Goal: Task Accomplishment & Management: Complete application form

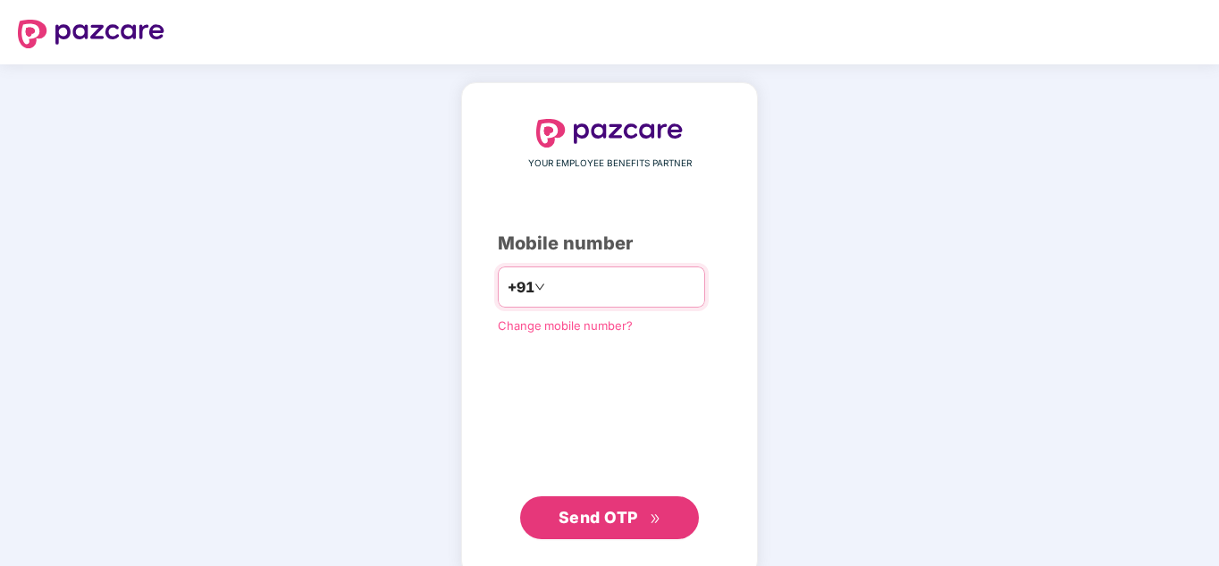
click at [570, 288] on input "number" at bounding box center [622, 287] width 147 height 29
type input "*"
type input "**********"
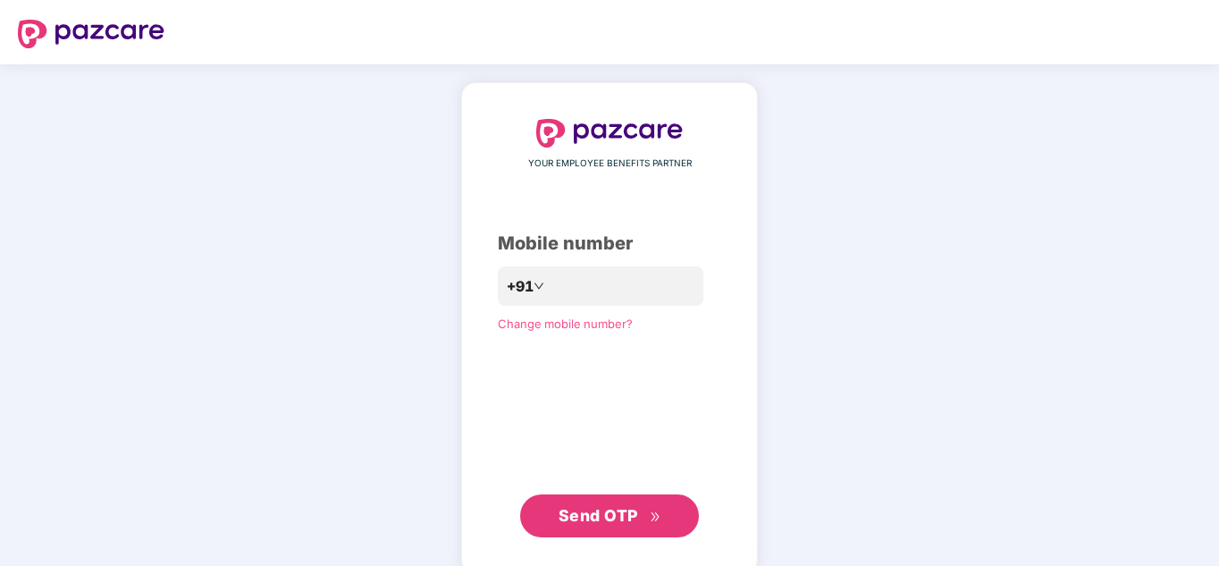
click at [604, 533] on button "Send OTP" at bounding box center [609, 515] width 179 height 43
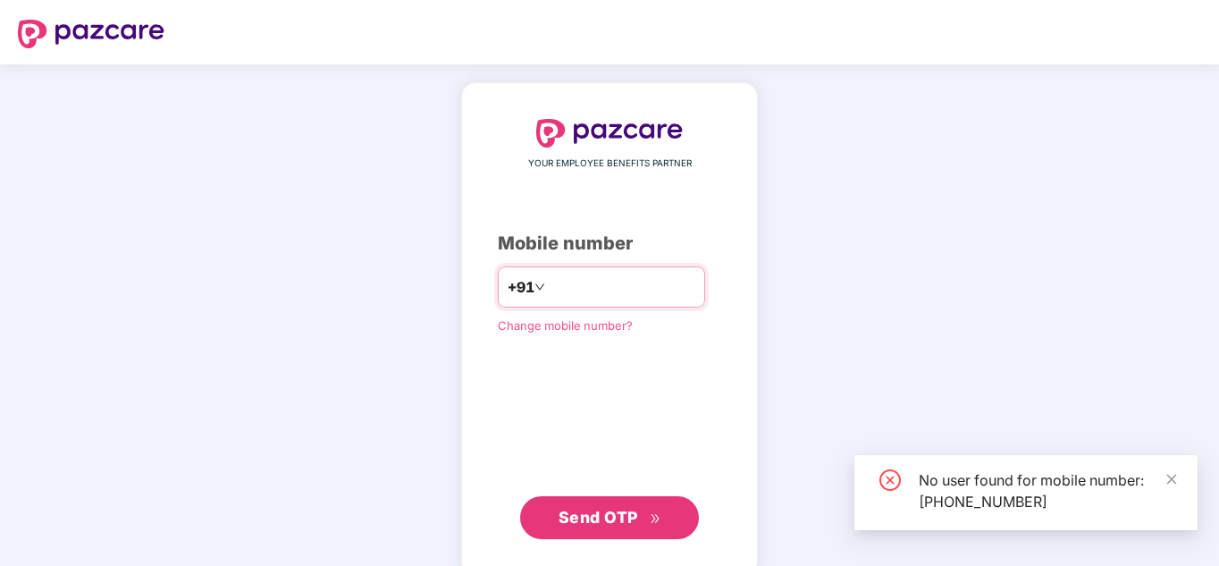
click at [655, 277] on input "**********" at bounding box center [622, 287] width 147 height 29
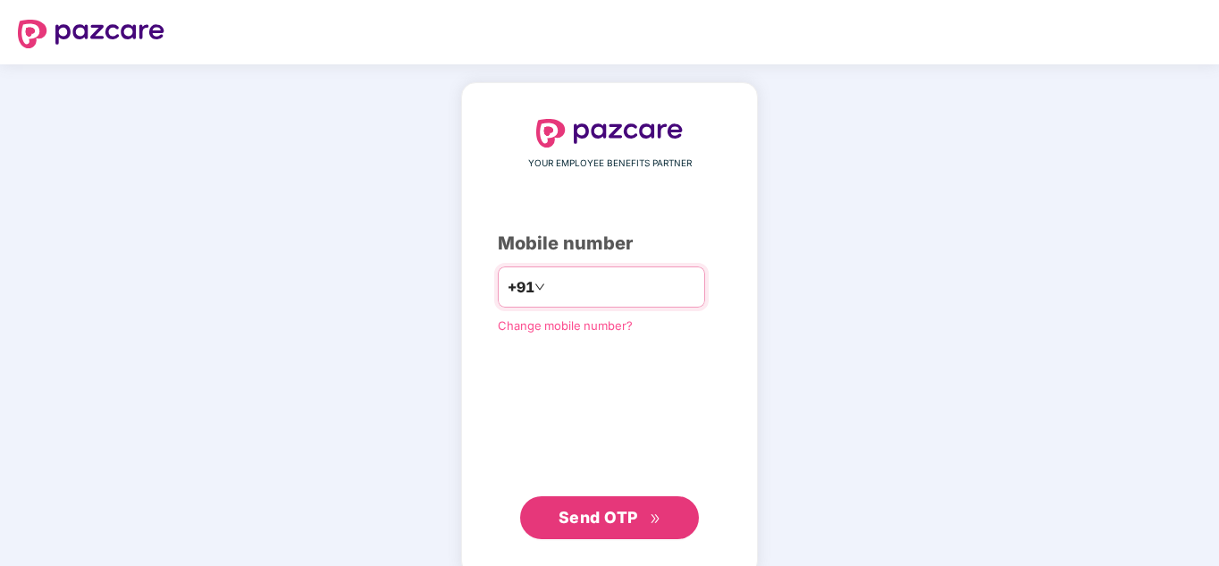
type input "**********"
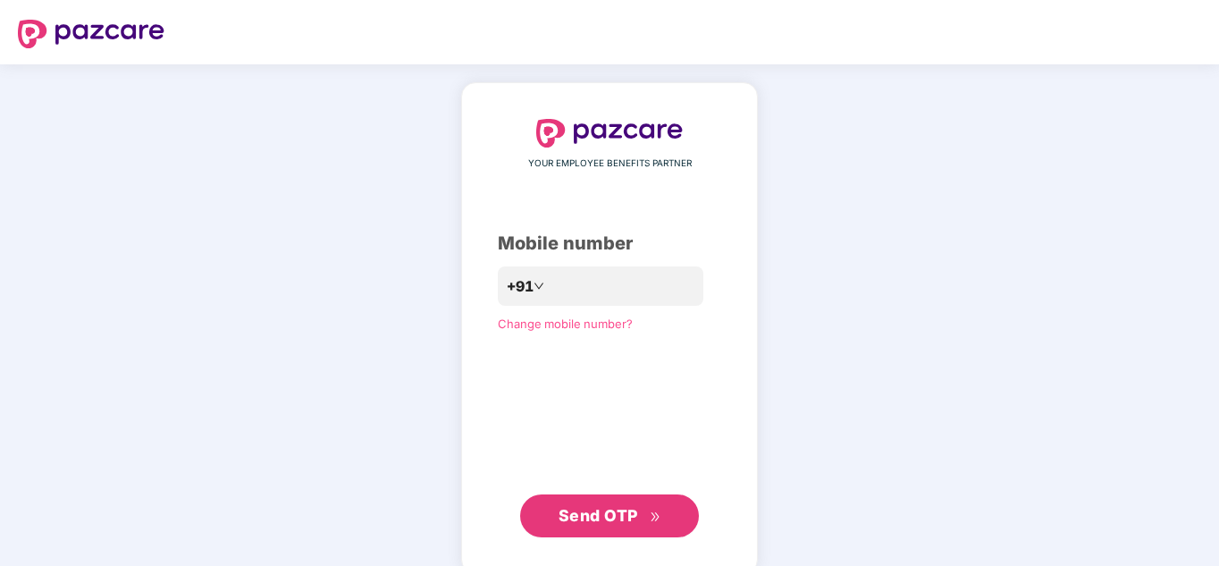
click at [589, 510] on span "Send OTP" at bounding box center [599, 515] width 80 height 19
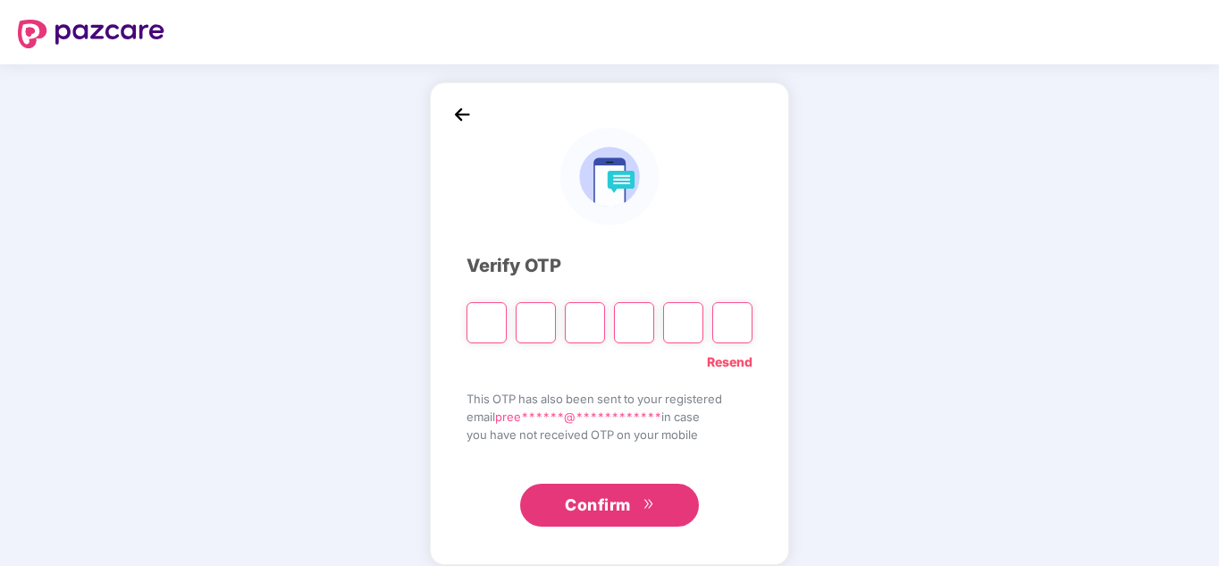
type input "*"
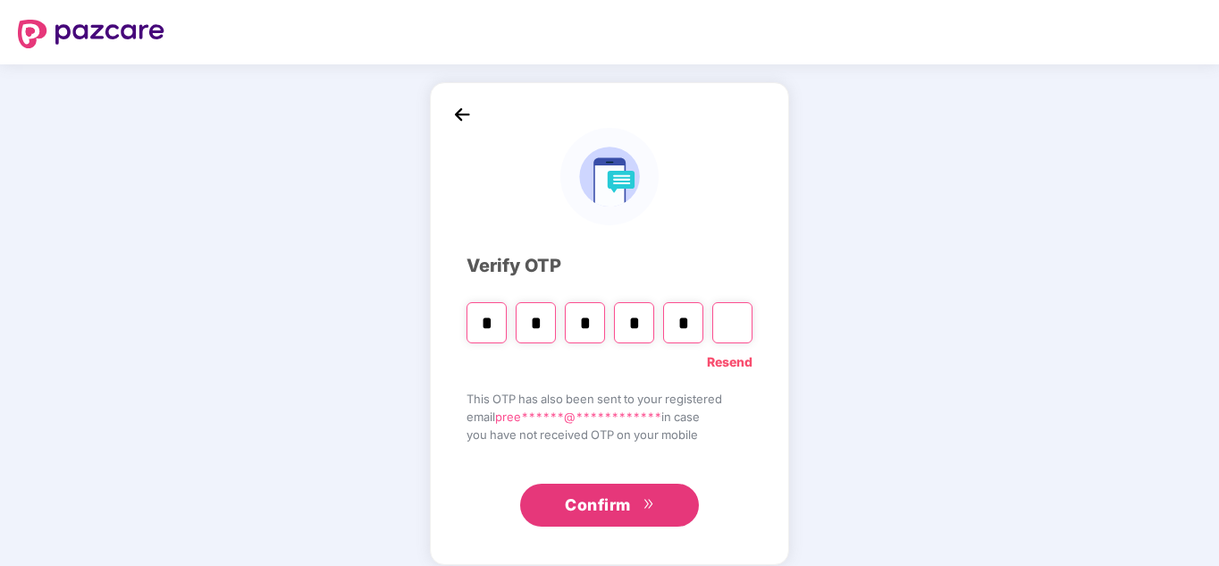
type input "*"
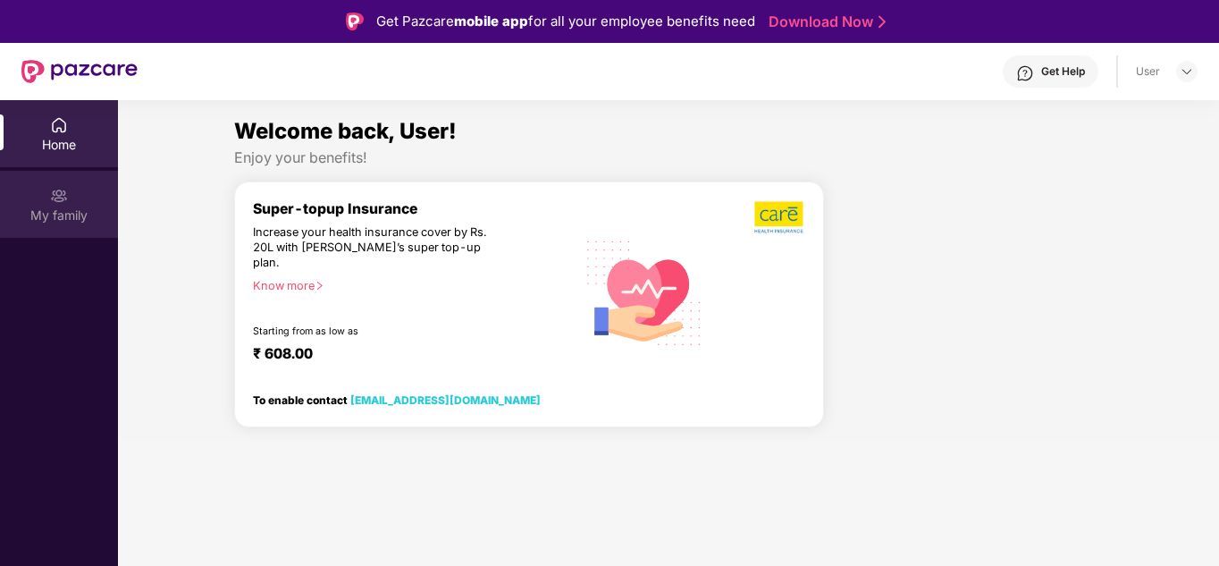
click at [82, 205] on div "My family" at bounding box center [59, 204] width 118 height 67
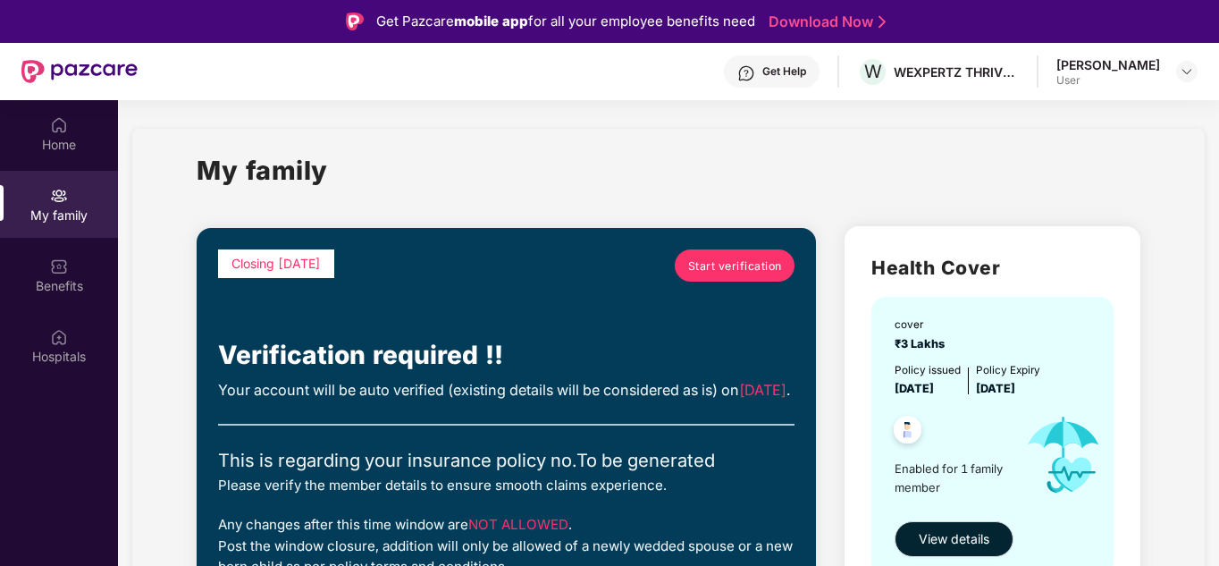
scroll to position [100, 0]
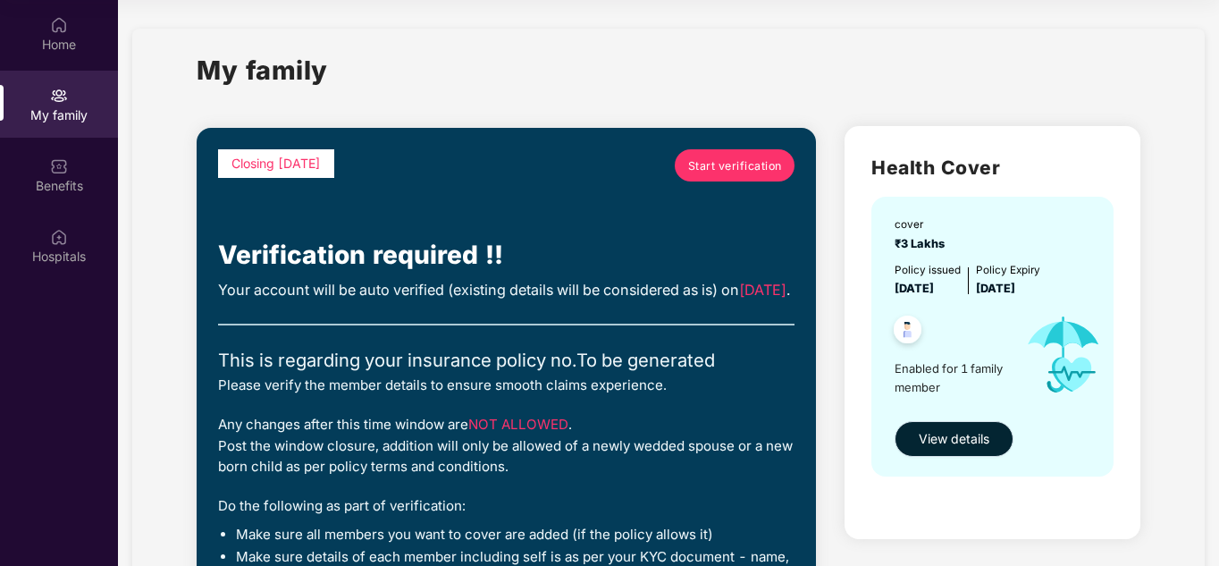
click at [968, 447] on span "View details" at bounding box center [954, 439] width 71 height 20
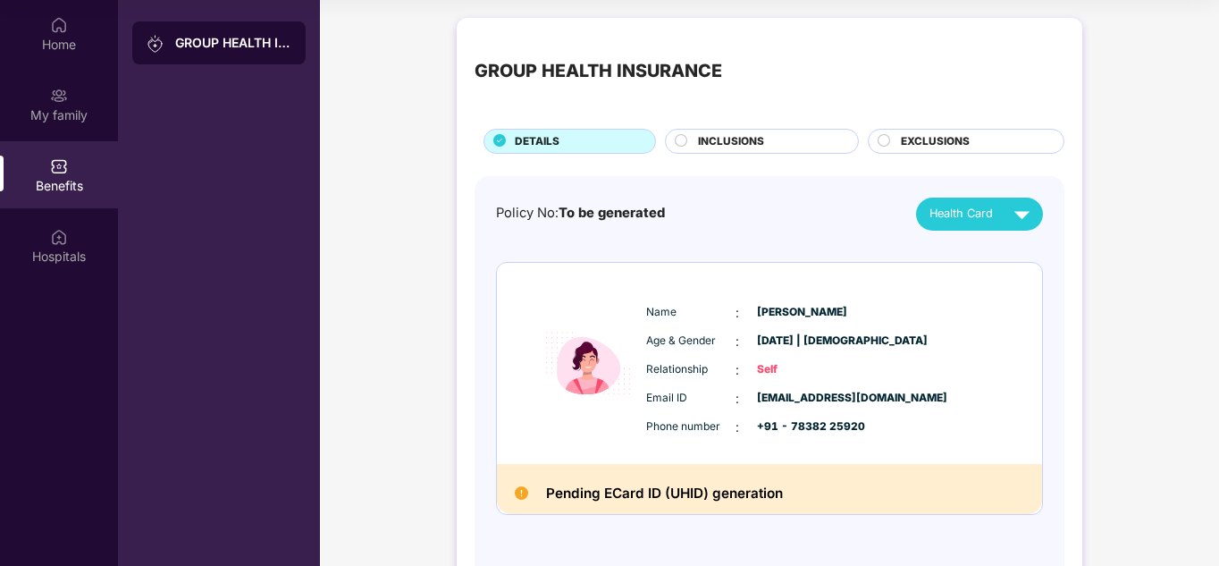
click at [689, 139] on div "INCLUSIONS" at bounding box center [769, 143] width 160 height 20
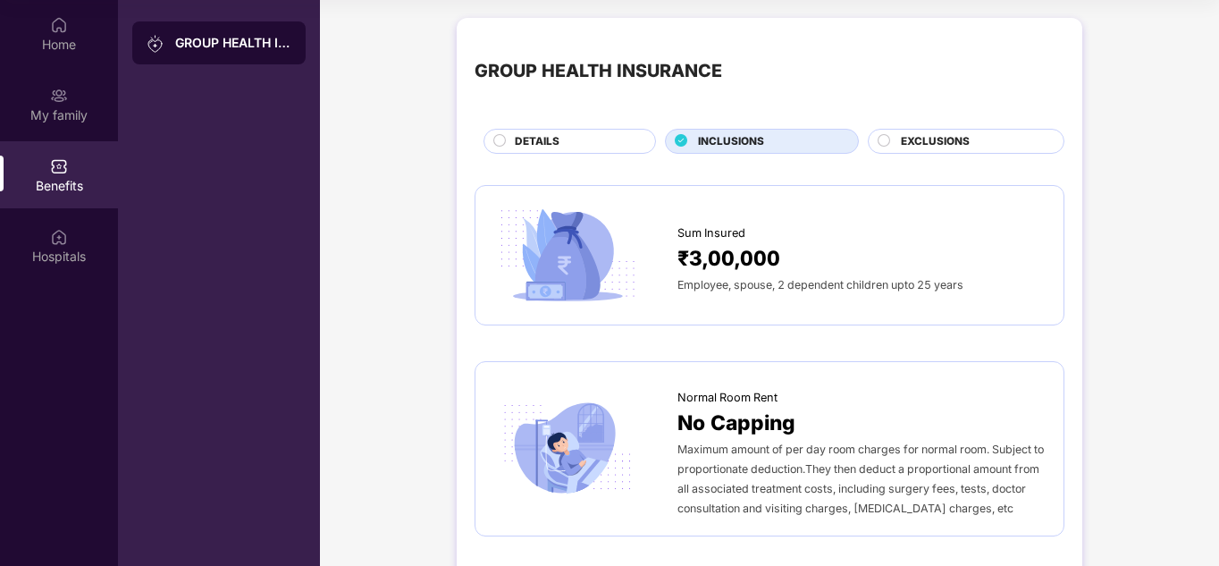
click at [940, 133] on span "EXCLUSIONS" at bounding box center [935, 141] width 69 height 17
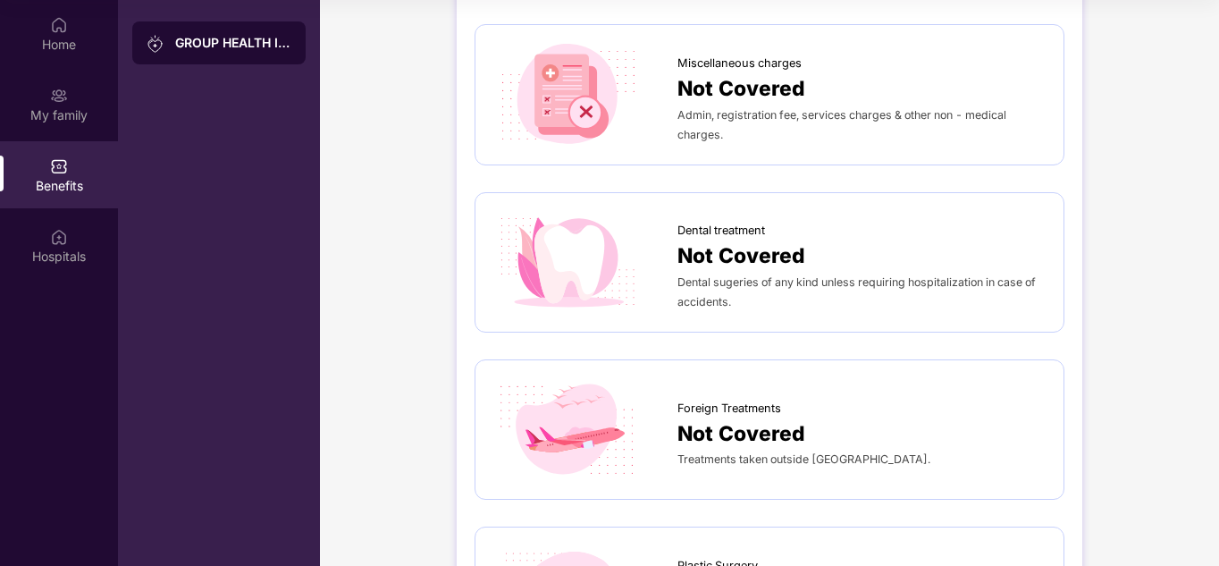
scroll to position [990, 0]
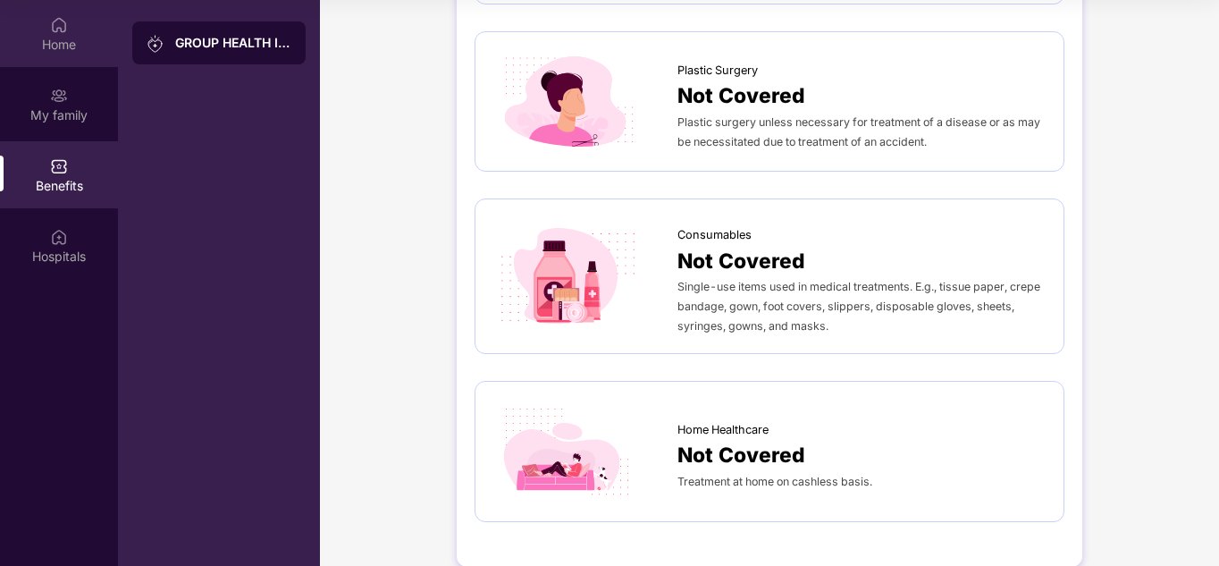
click at [72, 28] on div "Home" at bounding box center [59, 33] width 118 height 67
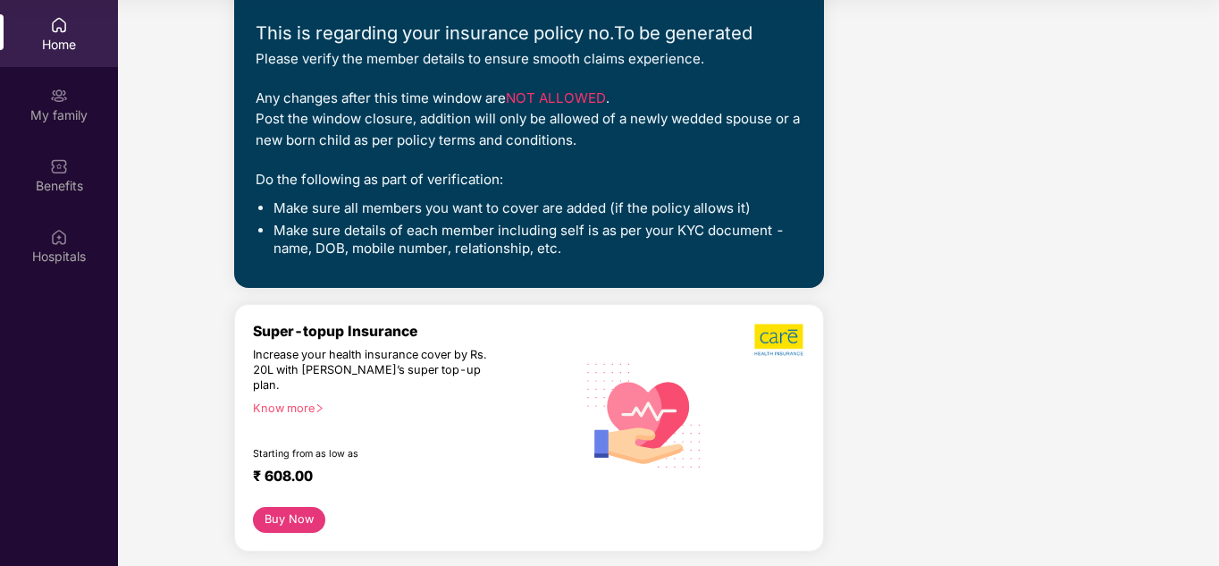
scroll to position [0, 0]
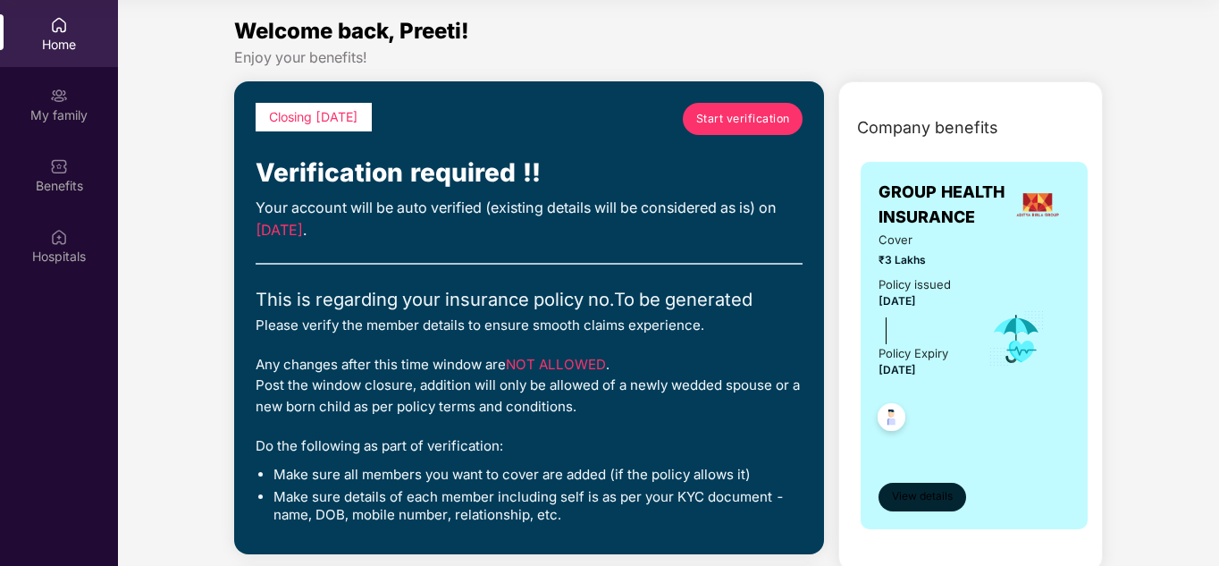
click at [929, 493] on span "View details" at bounding box center [922, 496] width 61 height 17
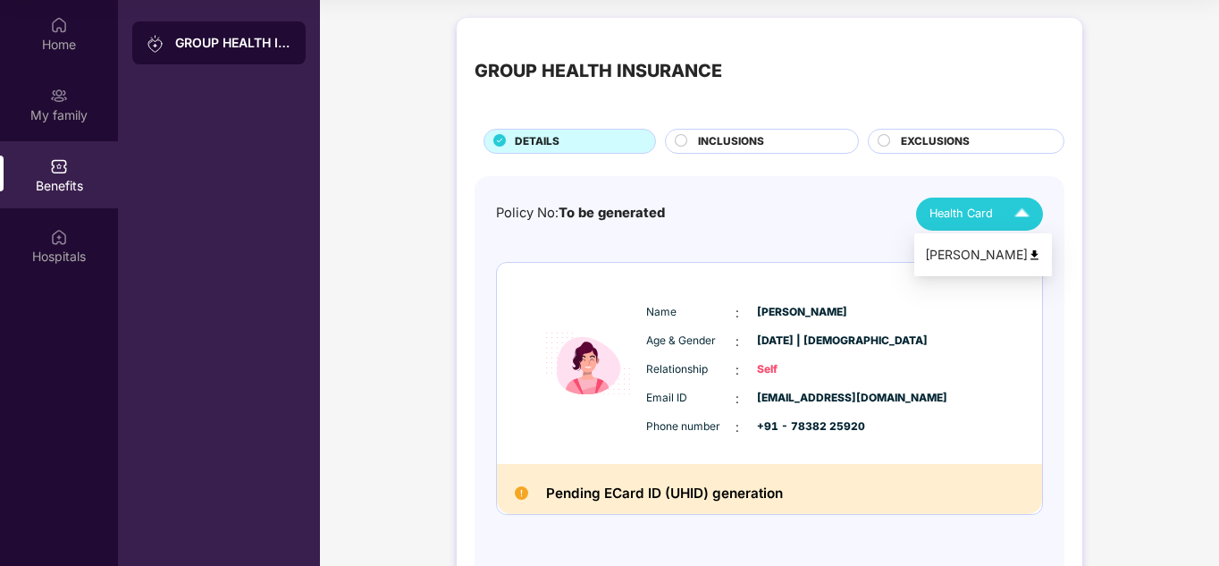
click at [992, 200] on div "Health Card" at bounding box center [983, 213] width 108 height 31
click at [1157, 151] on div "GROUP HEALTH INSURANCE DETAILS INCLUSIONS EXCLUSIONS Policy No: To be generated…" at bounding box center [769, 317] width 899 height 617
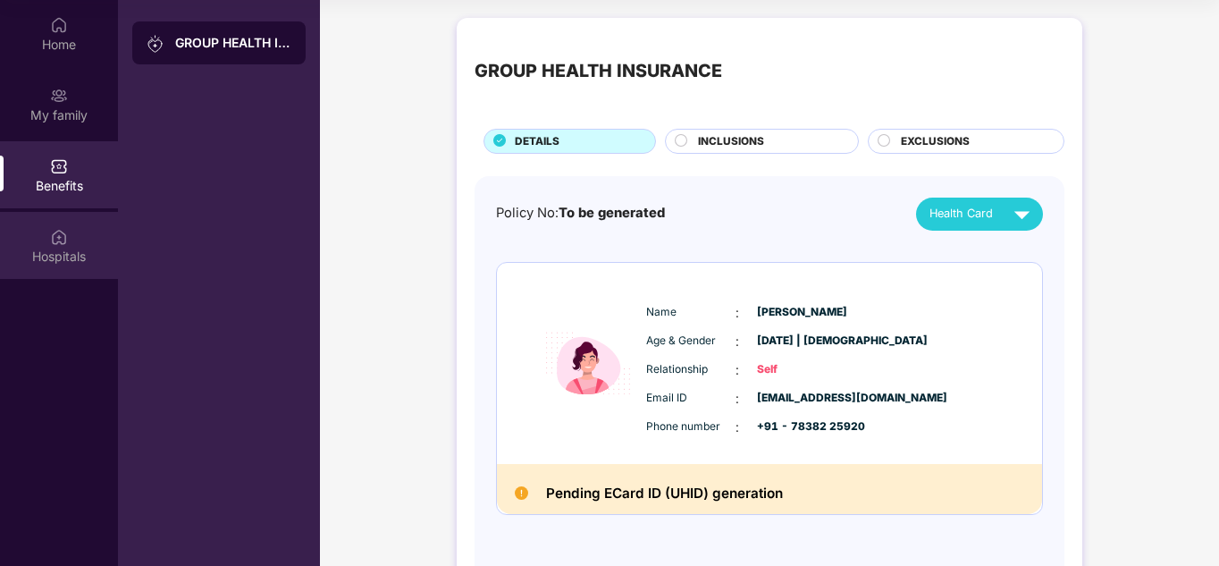
click at [49, 260] on div "Hospitals" at bounding box center [59, 257] width 118 height 18
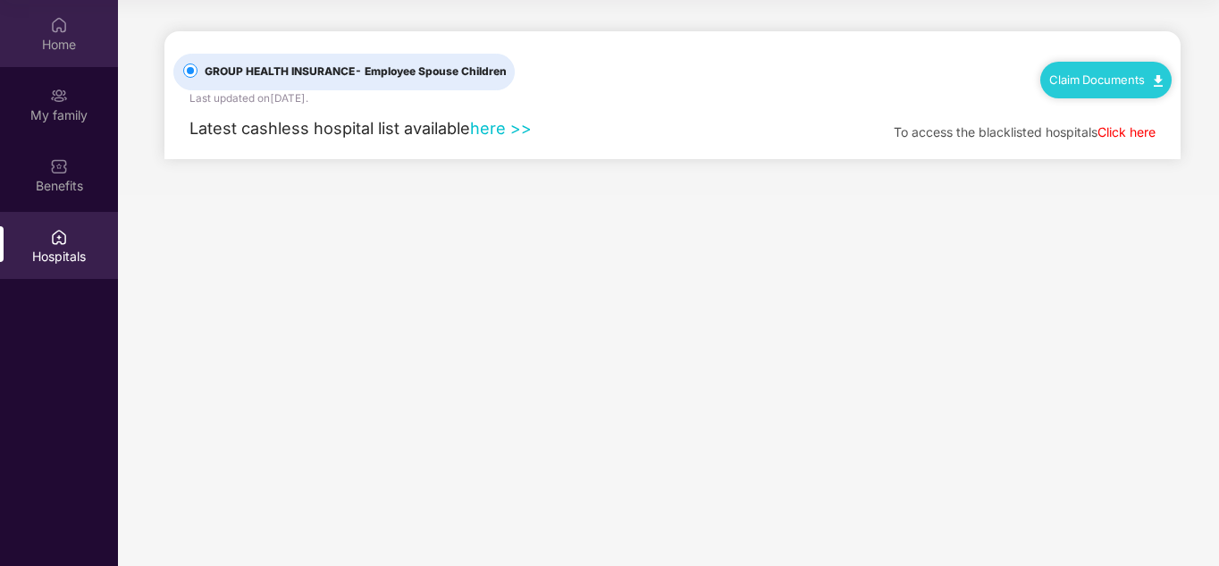
click at [63, 40] on div "Home" at bounding box center [59, 45] width 118 height 18
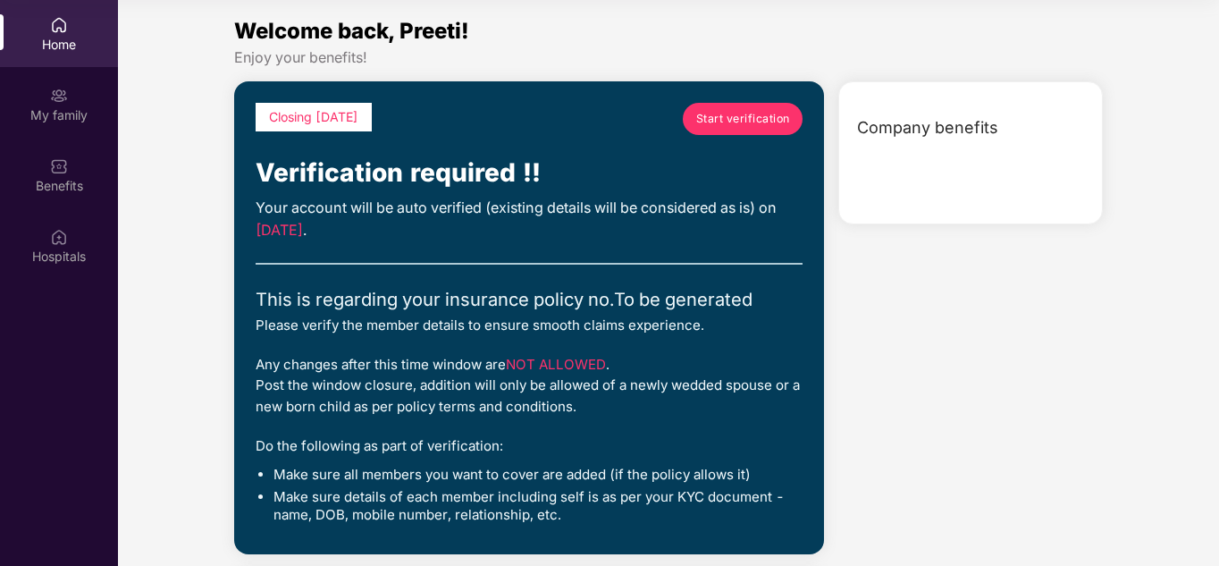
click at [754, 120] on span "Start verification" at bounding box center [743, 118] width 94 height 17
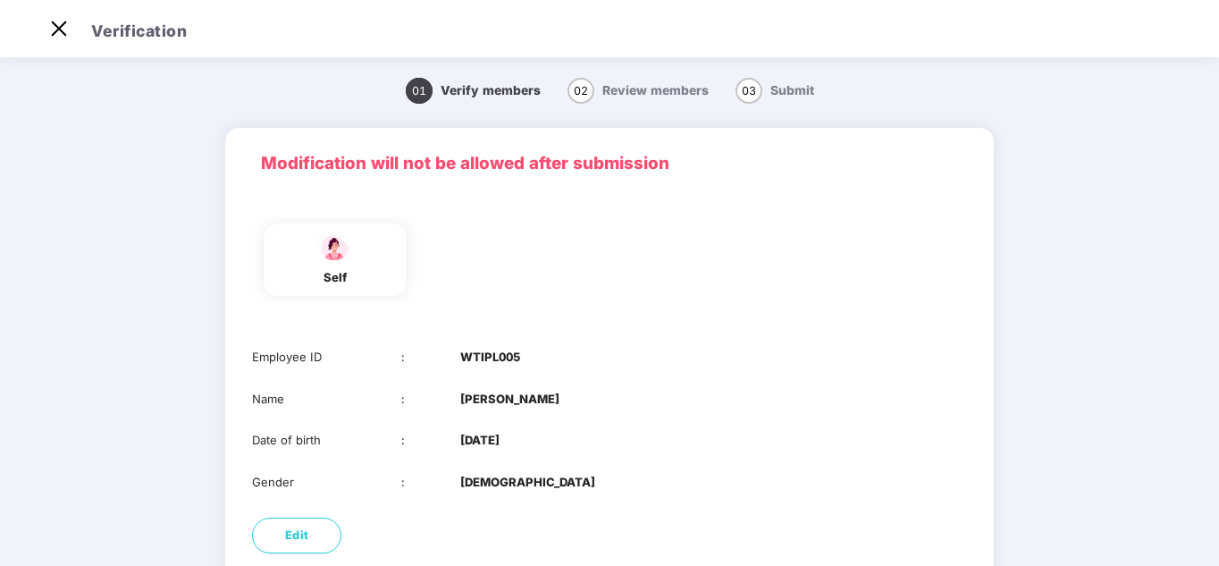
scroll to position [43, 0]
drag, startPoint x: 1215, startPoint y: 172, endPoint x: 1220, endPoint y: 275, distance: 102.9
click at [1218, 275] on html "Get Pazcare mobile app for all your employee benefits need Download Now Verific…" at bounding box center [609, 240] width 1219 height 566
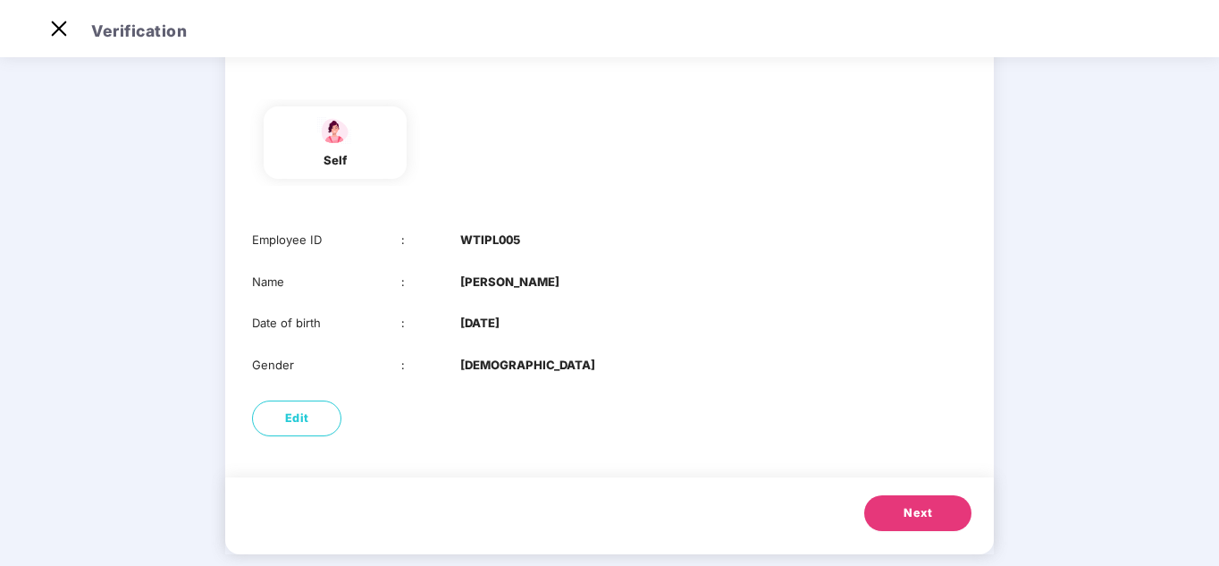
scroll to position [141, 0]
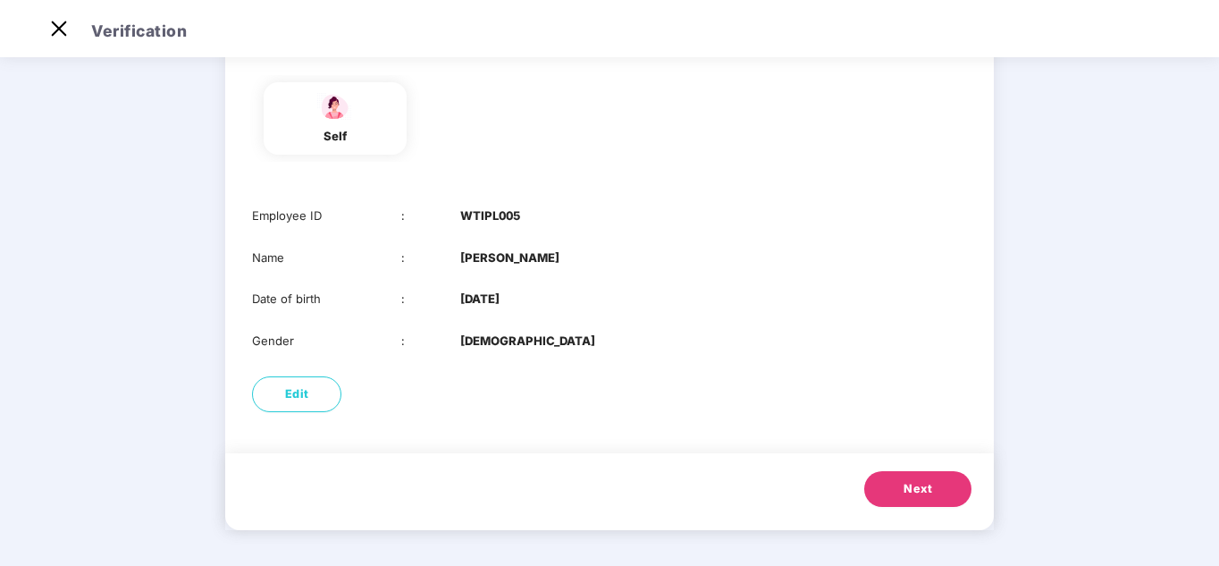
click at [911, 502] on button "Next" at bounding box center [917, 489] width 107 height 36
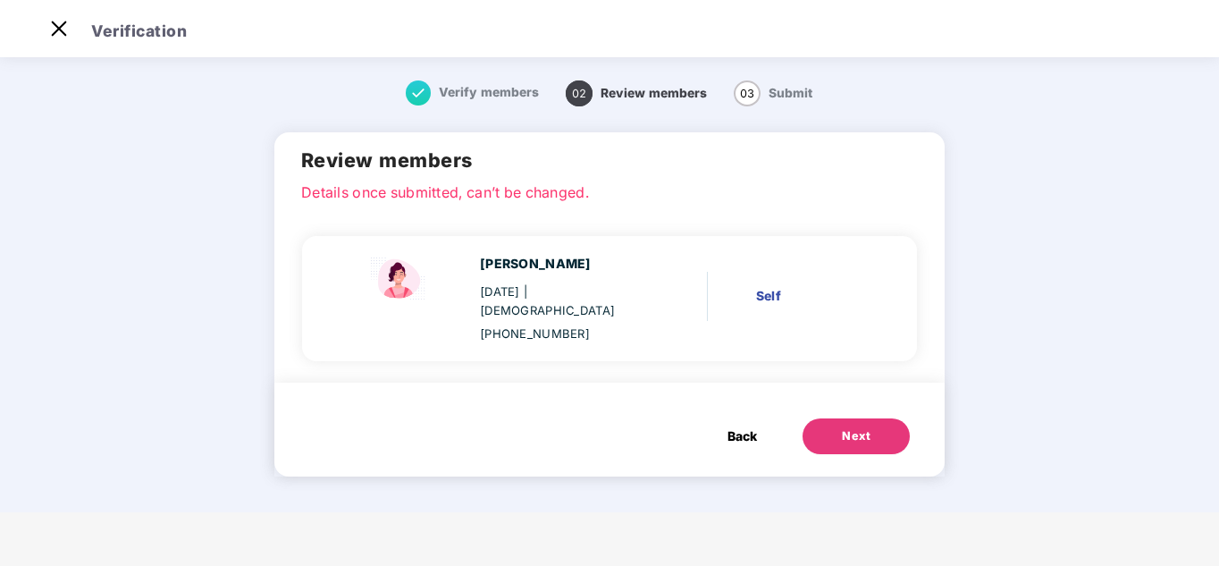
scroll to position [0, 0]
click at [867, 427] on div "Next" at bounding box center [856, 436] width 29 height 18
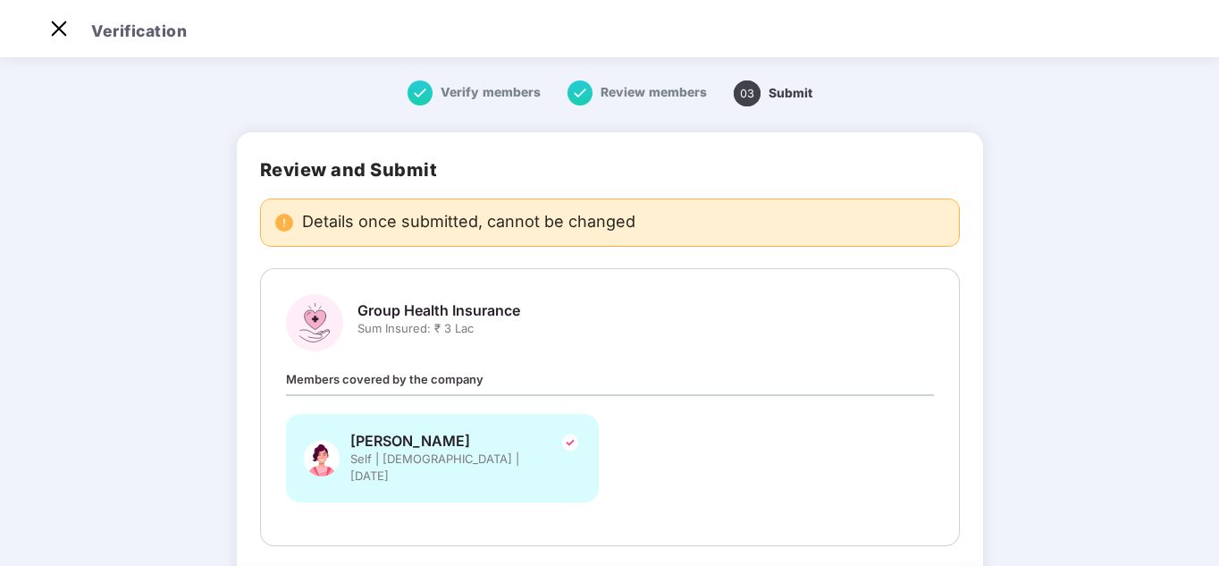
scroll to position [106, 0]
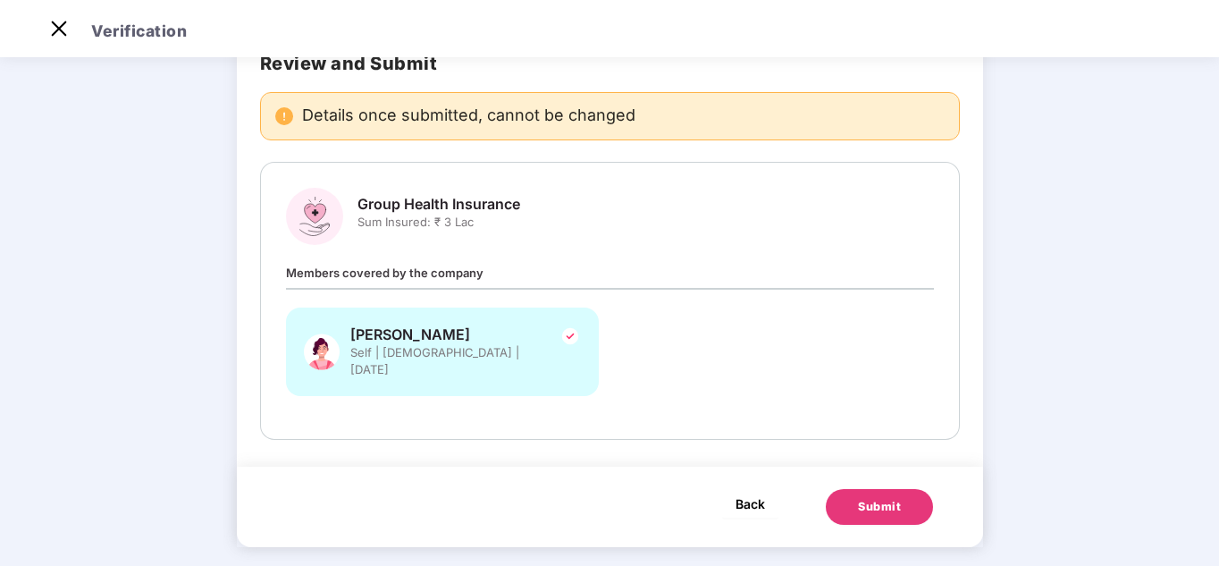
click at [748, 492] on span "Back" at bounding box center [750, 503] width 29 height 22
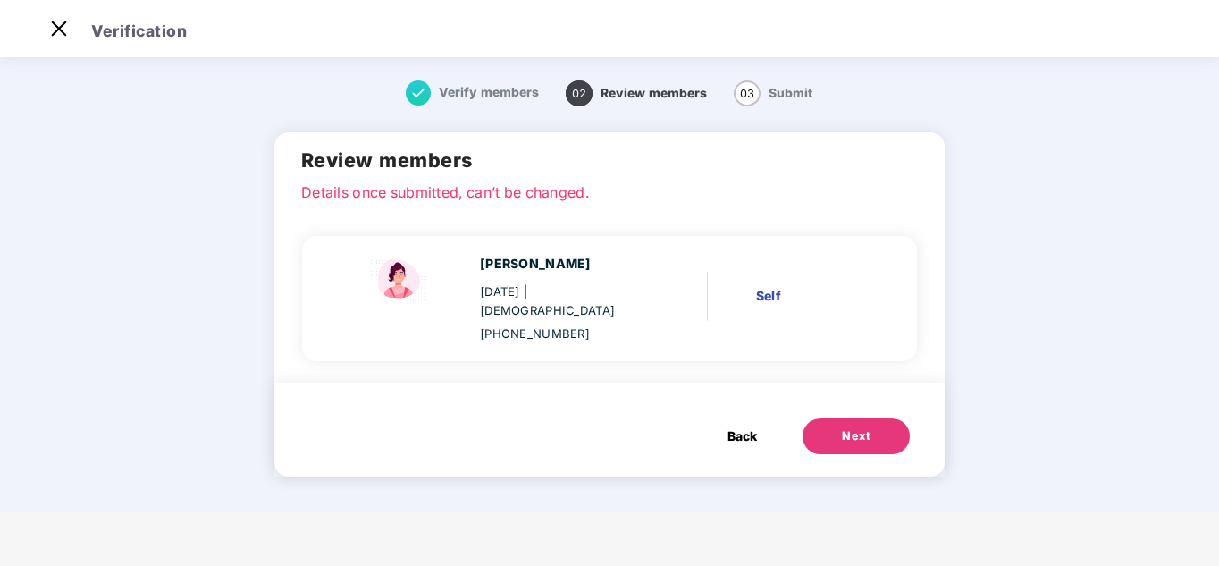
scroll to position [0, 0]
click at [556, 324] on div "+917838225920" at bounding box center [562, 333] width 164 height 19
click at [747, 426] on span "Back" at bounding box center [742, 436] width 29 height 20
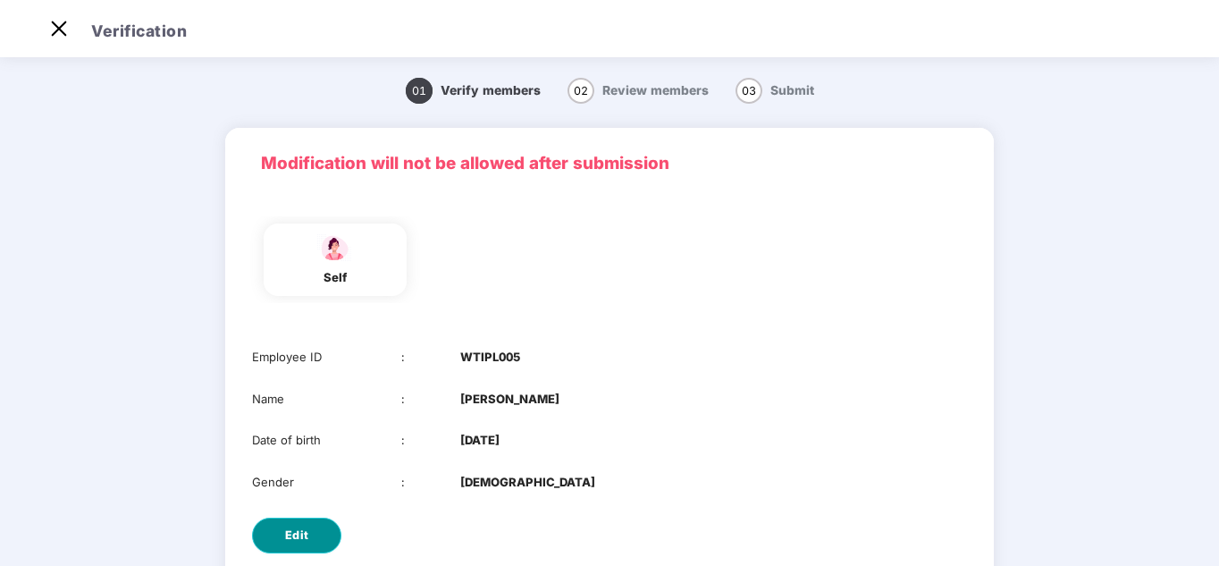
click at [303, 536] on span "Edit" at bounding box center [297, 535] width 24 height 18
select select "******"
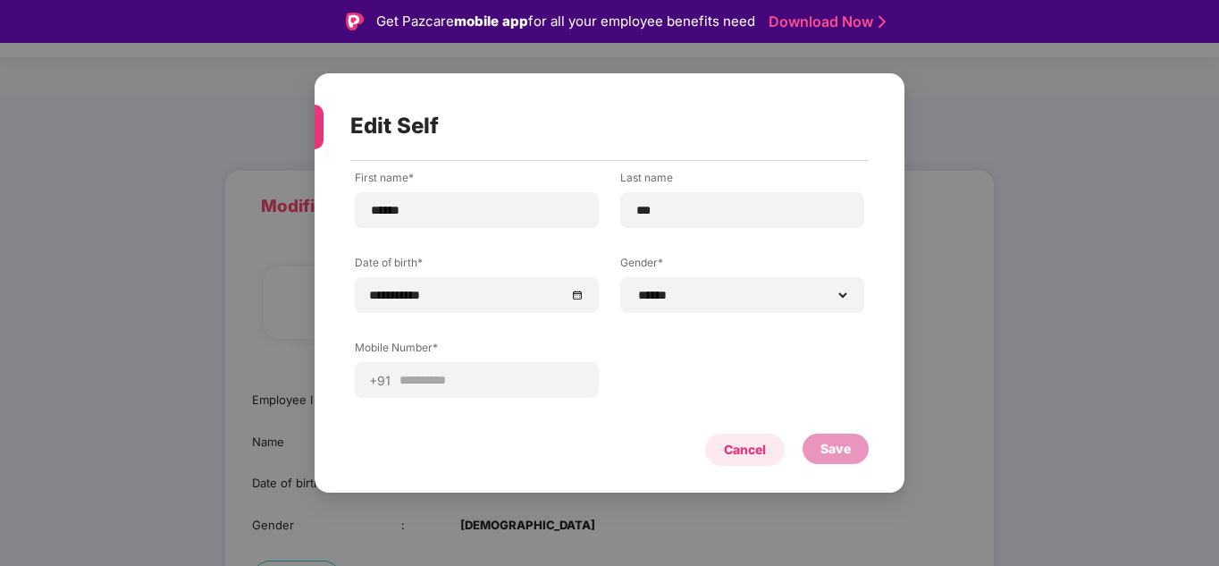
click at [735, 450] on div "Cancel" at bounding box center [745, 450] width 42 height 20
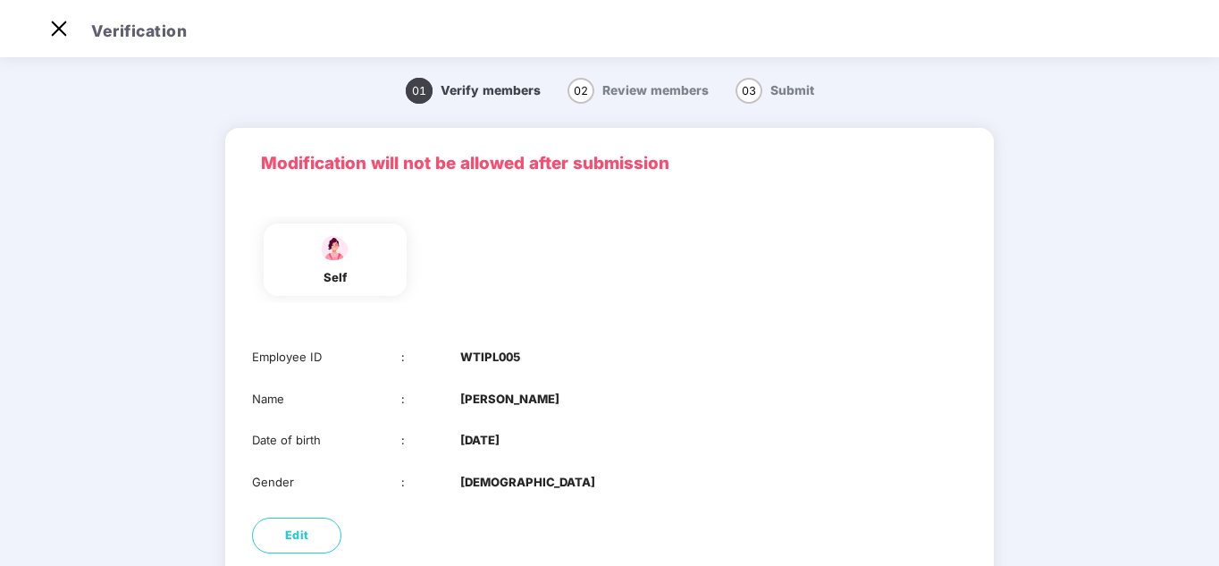
scroll to position [141, 0]
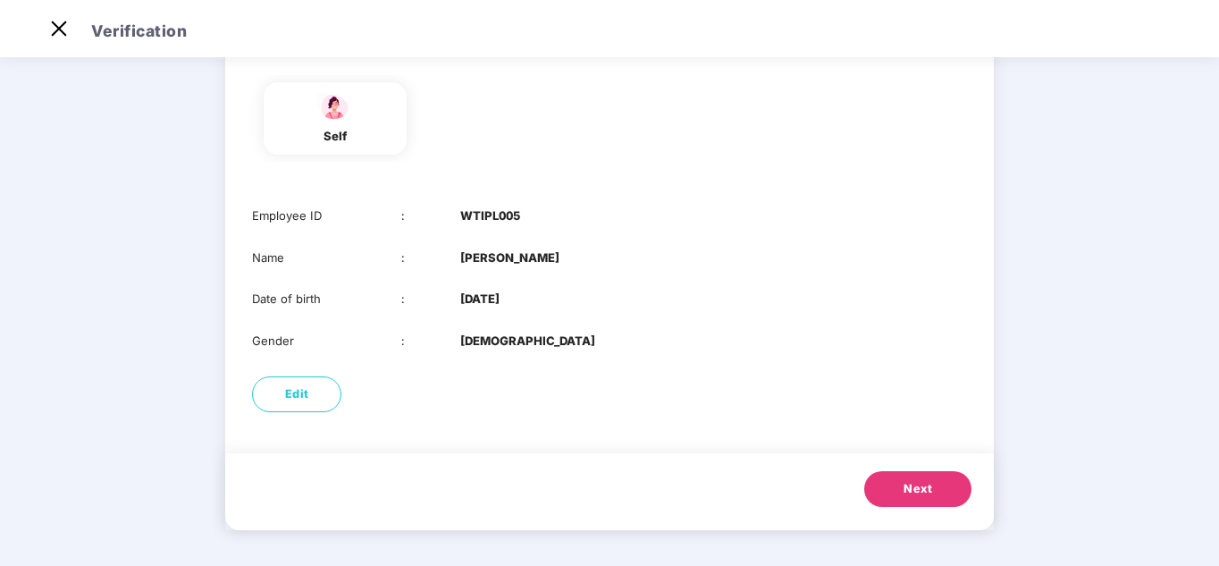
click at [929, 490] on span "Next" at bounding box center [918, 489] width 29 height 18
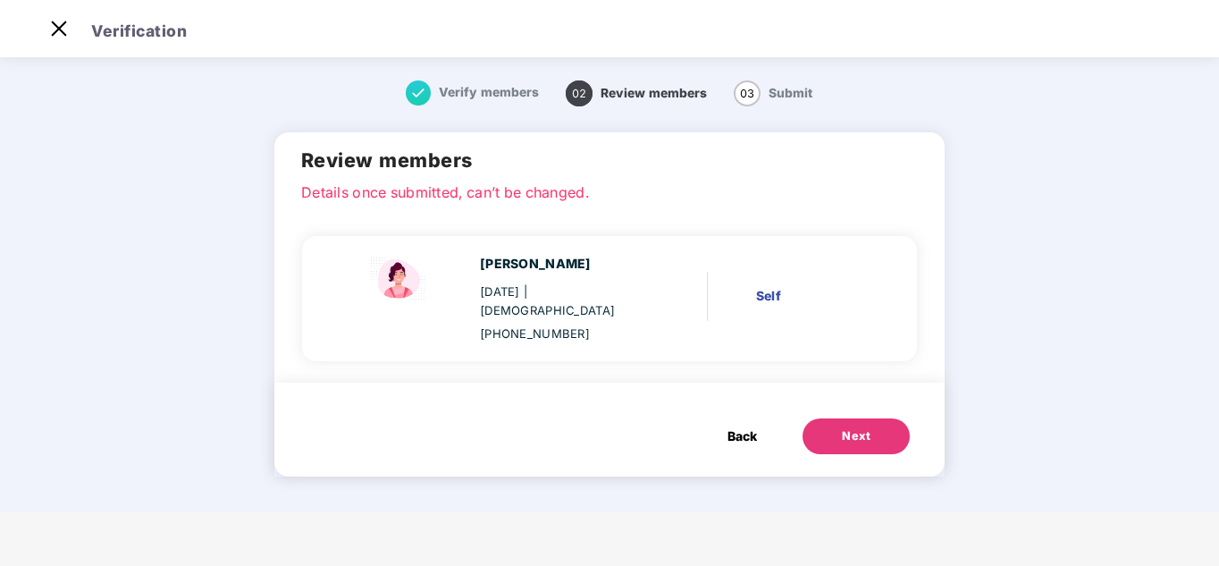
scroll to position [0, 0]
click at [856, 427] on div "Next" at bounding box center [856, 436] width 29 height 18
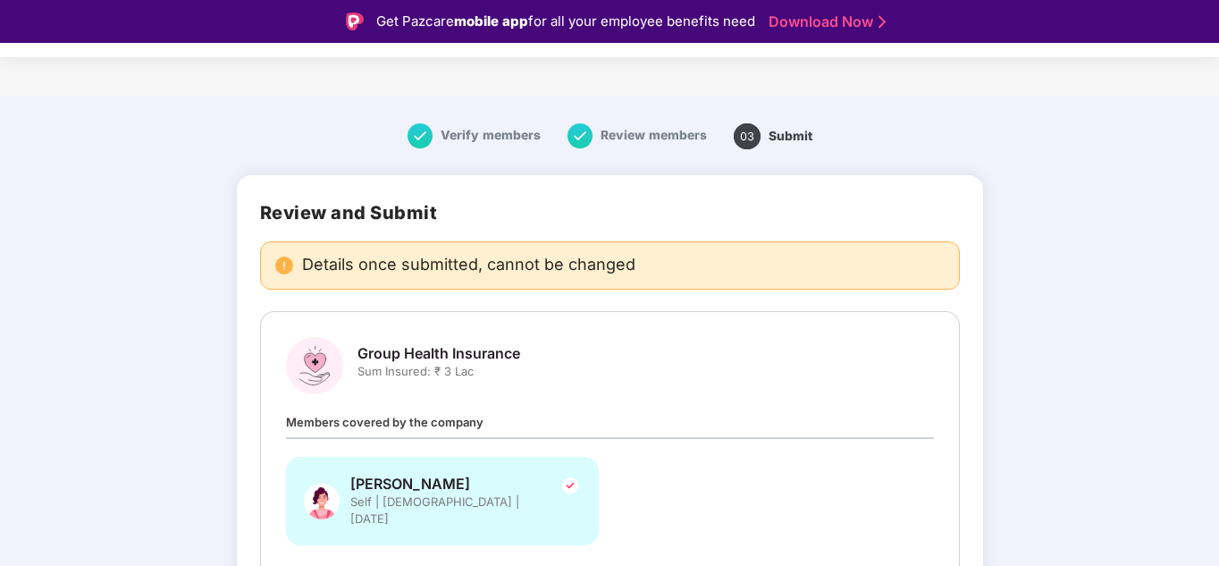
drag, startPoint x: 1216, startPoint y: 480, endPoint x: 1218, endPoint y: 568, distance: 88.5
click at [1218, 565] on html "Get Pazcare mobile app for all your employee benefits need Download Now Verific…" at bounding box center [609, 283] width 1219 height 566
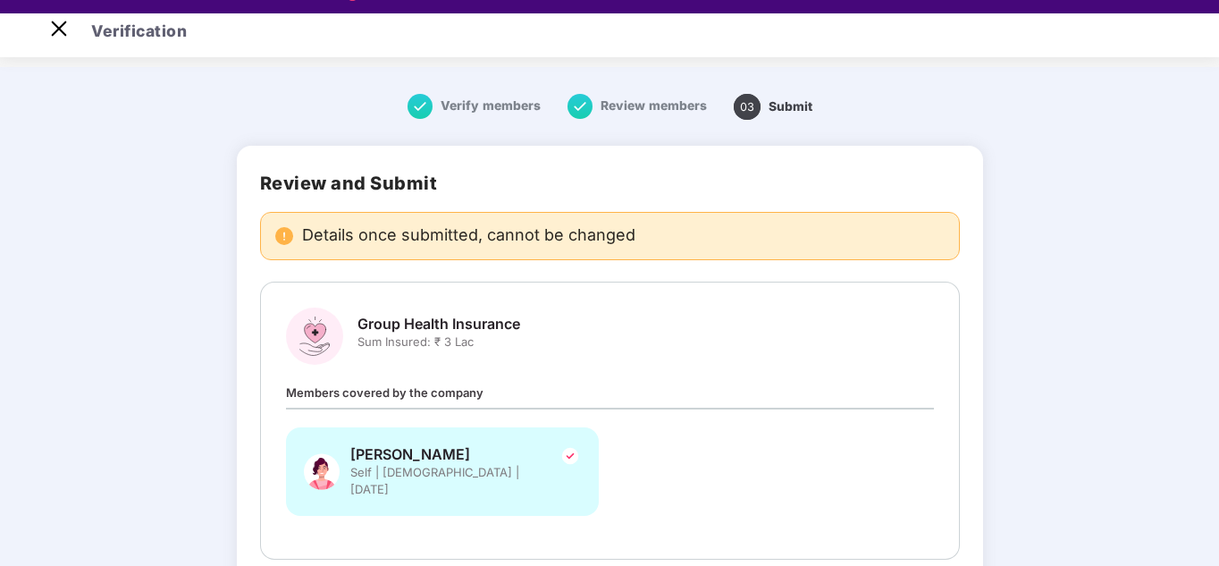
scroll to position [43, 0]
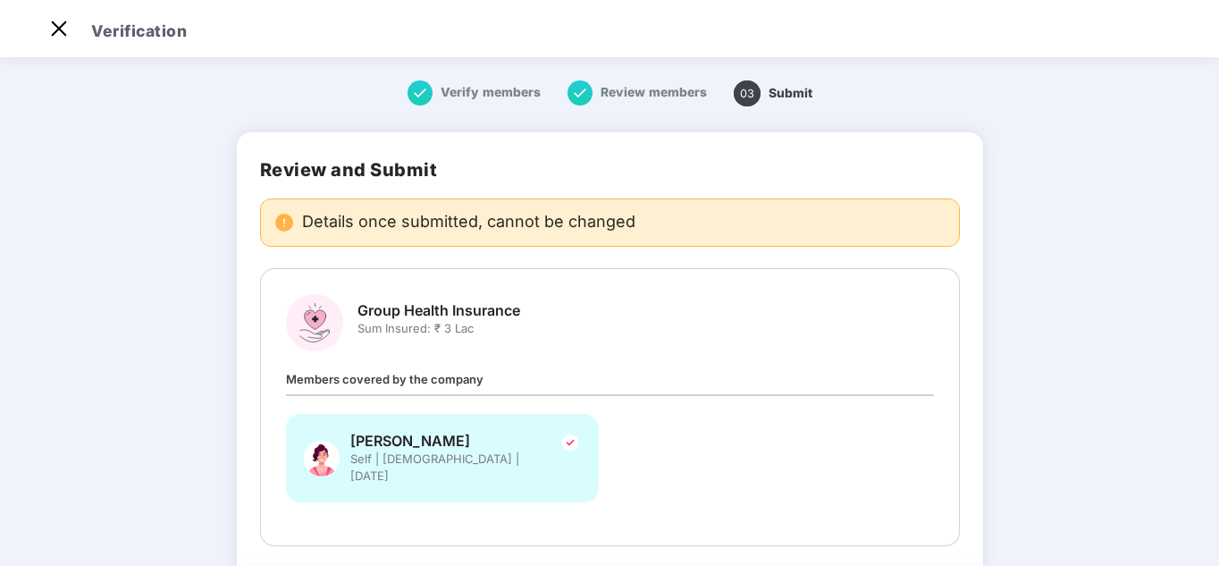
click at [1022, 438] on div "Verify members Review members 03 Submit Review and Submit Details once submitte…" at bounding box center [610, 376] width 896 height 627
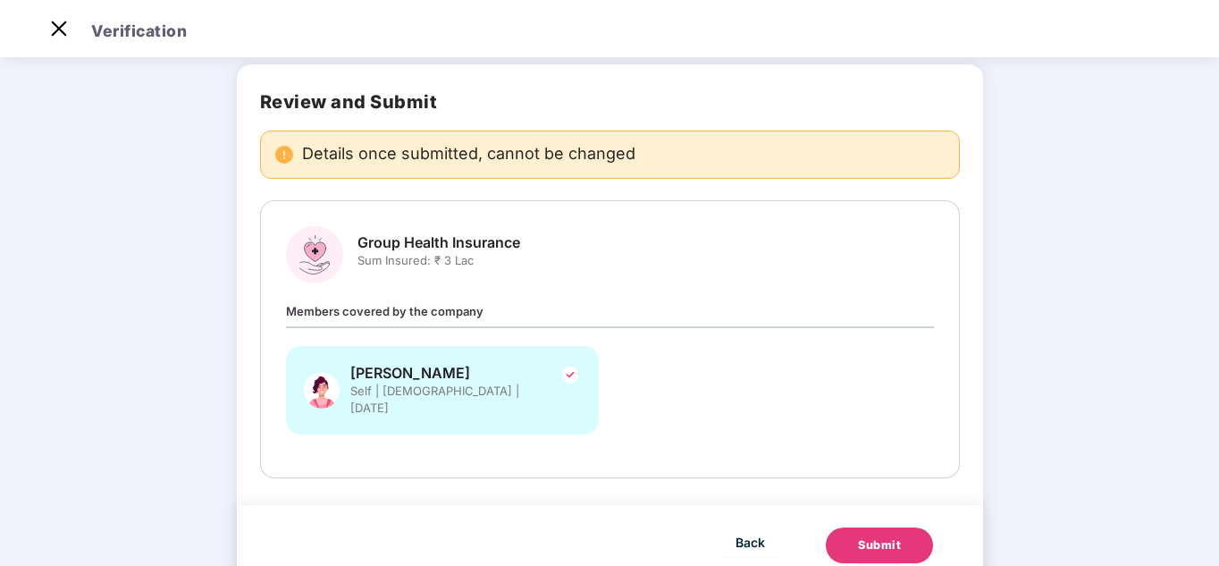
scroll to position [106, 0]
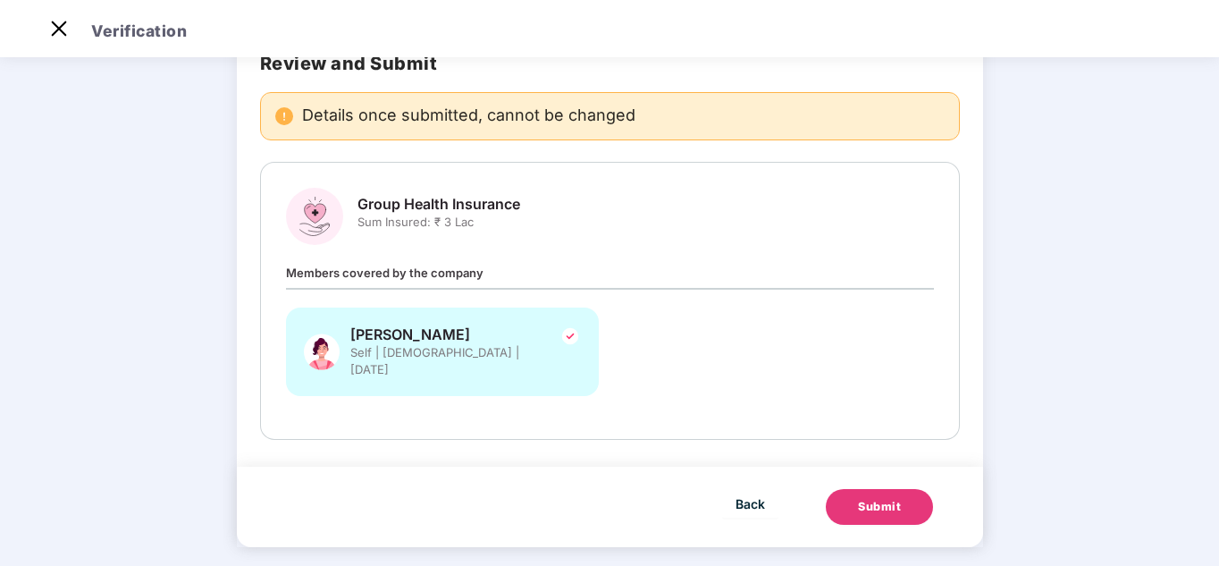
click at [901, 493] on button "Submit" at bounding box center [879, 507] width 107 height 36
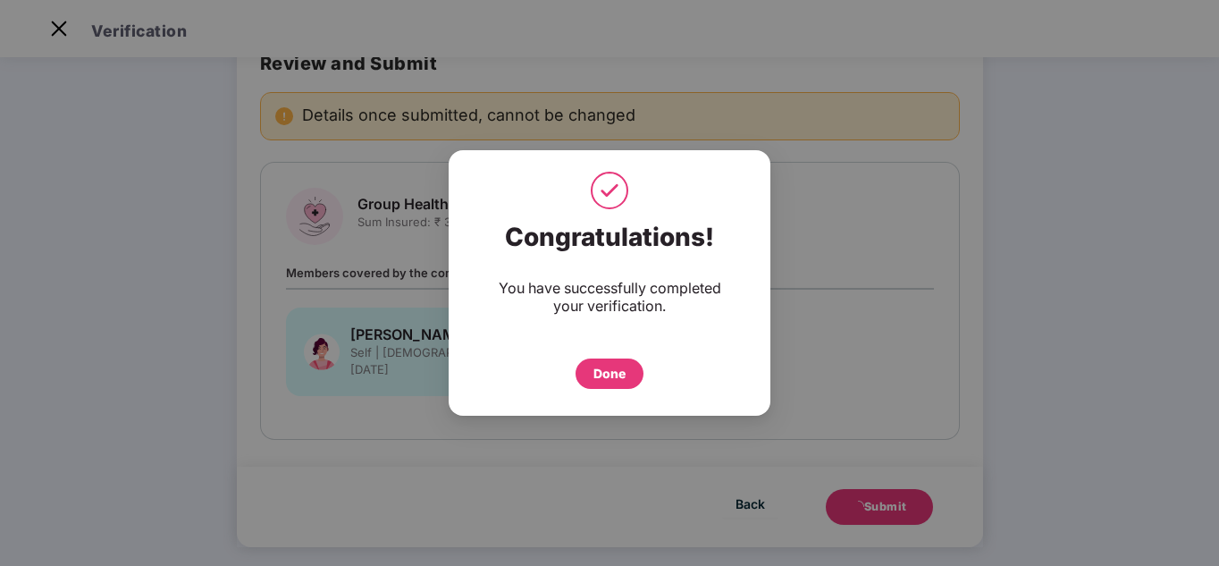
click at [619, 377] on div "Done" at bounding box center [609, 374] width 32 height 20
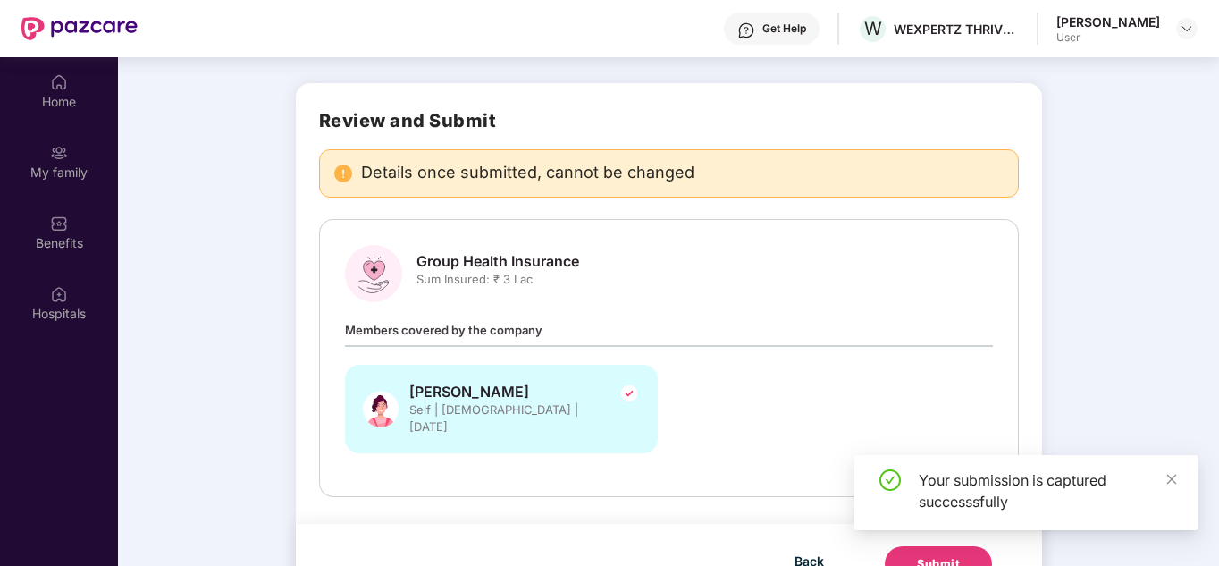
scroll to position [100, 0]
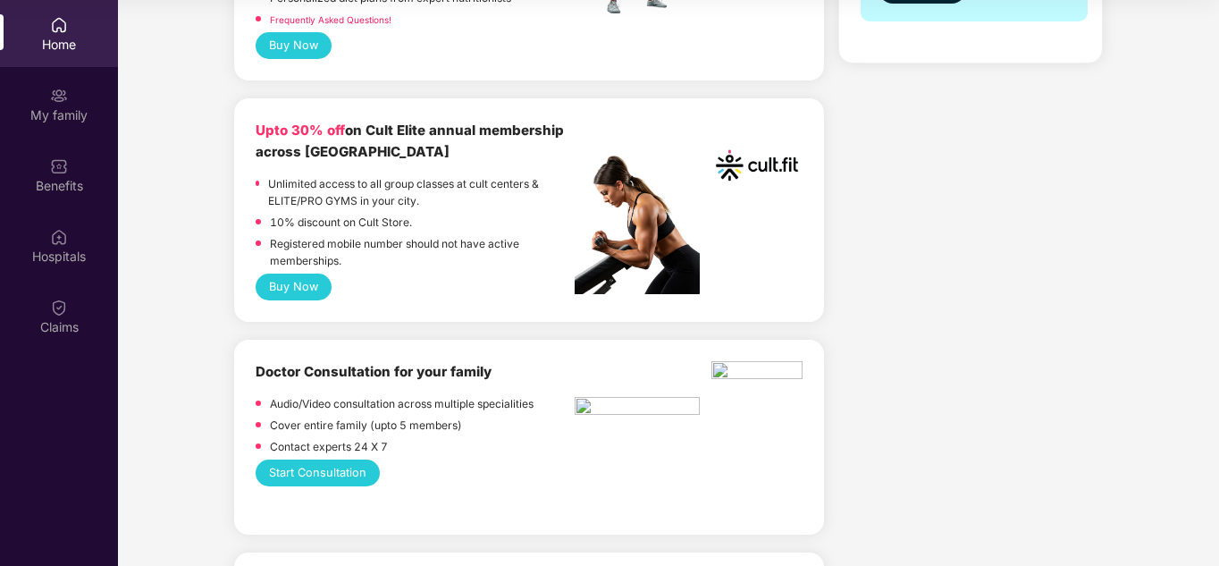
scroll to position [411, 0]
